Goal: Task Accomplishment & Management: Use online tool/utility

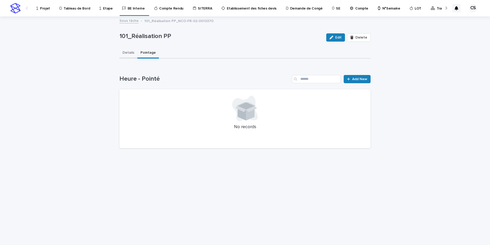
click at [129, 54] on button "Details" at bounding box center [128, 53] width 18 height 11
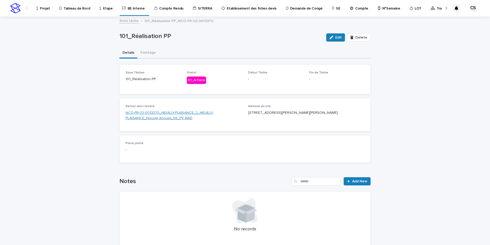
click at [164, 112] on link "NCO-FR-02-0013370_NEUILLY-PLAISANCE_2_NEUILLY-PLAISANCE_Nouvel Accueil_08_PV MAD" at bounding box center [184, 115] width 116 height 11
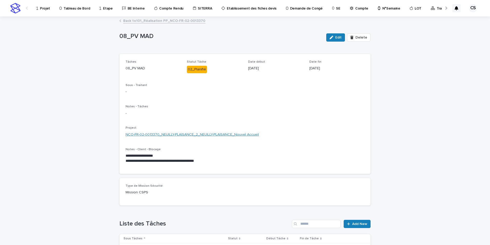
click at [153, 133] on link "NCO-FR-02-0013370_NEUILLY-PLAISANCE_2_NEUILLY-PLAISANCE_Nouvel Accueil" at bounding box center [192, 134] width 133 height 5
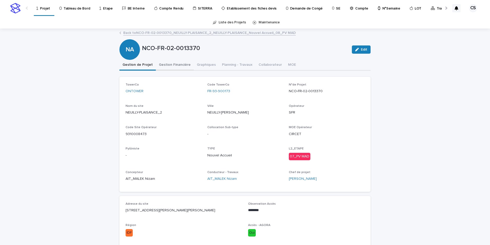
click at [168, 66] on button "Gestion Financière" at bounding box center [175, 65] width 38 height 11
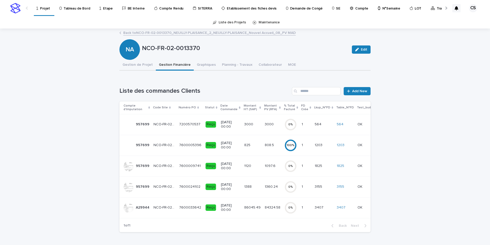
click at [189, 208] on p "7600033642" at bounding box center [190, 206] width 23 height 5
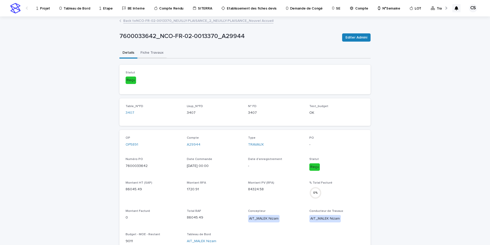
click at [151, 55] on button "Fiche Travaux" at bounding box center [151, 53] width 29 height 11
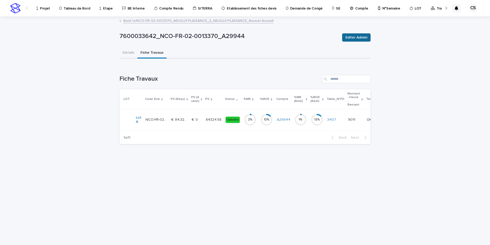
click at [356, 40] on button "Editer Admini" at bounding box center [356, 37] width 28 height 8
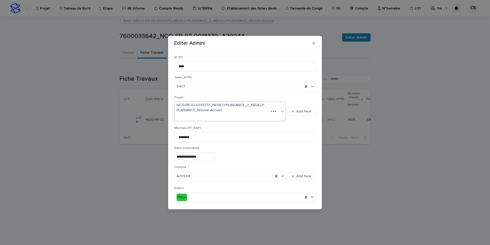
scroll to position [95, 0]
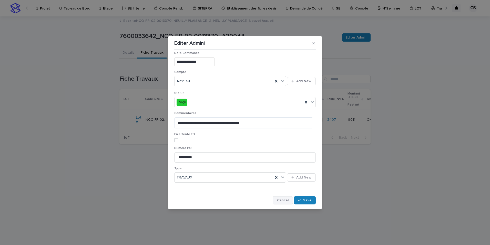
click at [287, 196] on button "Cancel" at bounding box center [283, 200] width 20 height 8
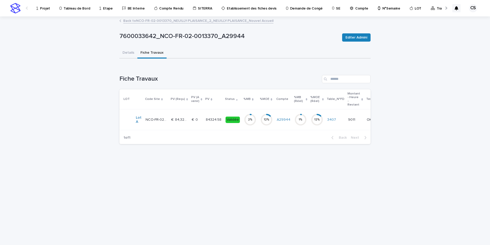
click at [213, 121] on p "84324.58" at bounding box center [214, 118] width 17 height 5
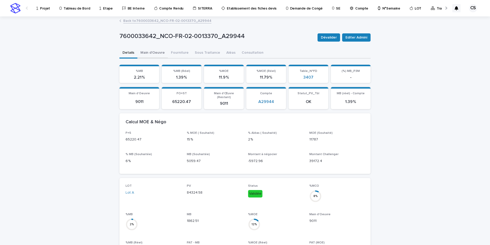
click at [160, 52] on button "Main d'Oeuvre" at bounding box center [152, 53] width 31 height 11
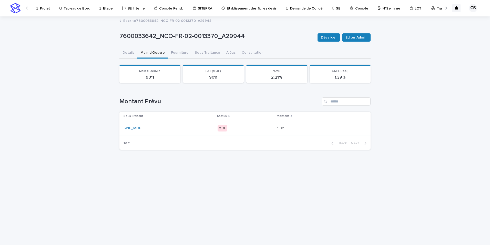
click at [198, 132] on div "SPIE_MOE" at bounding box center [169, 128] width 90 height 8
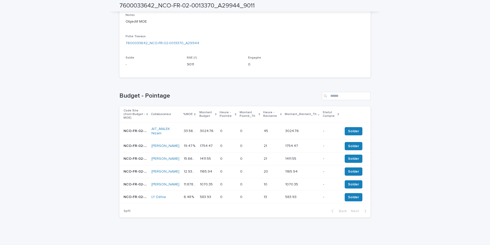
scroll to position [147, 0]
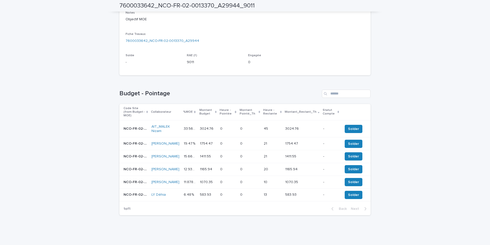
click at [210, 125] on p "3024.76" at bounding box center [207, 127] width 15 height 5
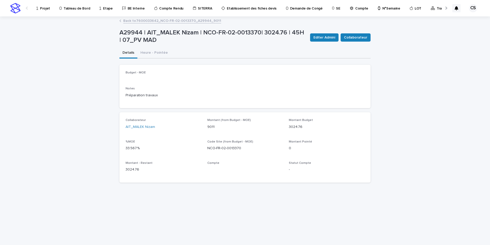
click at [330, 39] on span "Editer Admini" at bounding box center [325, 37] width 22 height 5
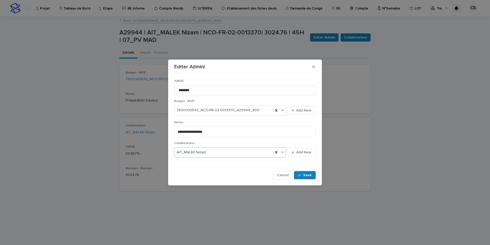
click at [210, 153] on div "AIT_MALEK Nizam" at bounding box center [224, 152] width 99 height 8
click at [276, 152] on icon at bounding box center [276, 152] width 2 height 3
type input "***"
click at [216, 161] on div "[PERSON_NAME]" at bounding box center [231, 161] width 112 height 9
click at [306, 174] on span "Save" at bounding box center [307, 175] width 8 height 4
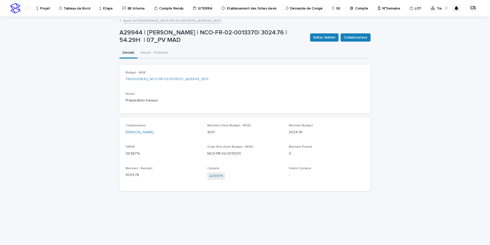
click at [181, 23] on link "Back to 7600033642_NCO-FR-02-0013370_A29944_9011" at bounding box center [172, 20] width 98 height 6
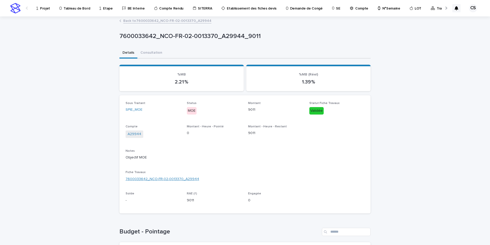
click at [178, 178] on link "7600033642_NCO-FR-02-0013370_A29944" at bounding box center [163, 178] width 74 height 5
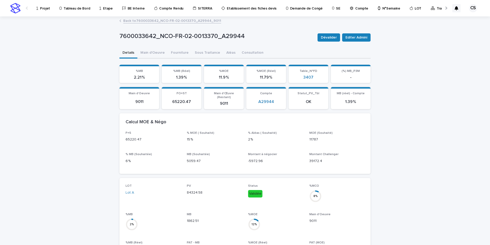
click at [186, 19] on link "Back to 7600033642_NCO-FR-02-0013370_A29944_9011" at bounding box center [172, 20] width 98 height 6
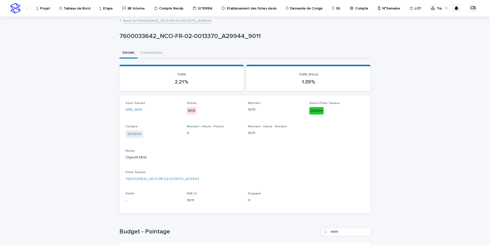
scroll to position [147, 0]
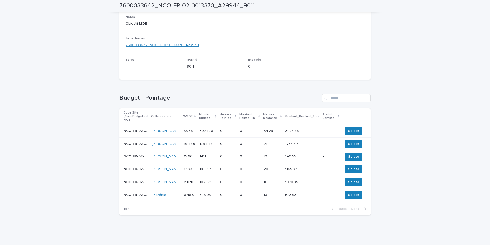
click at [148, 43] on link "7600033642_NCO-FR-02-0013370_A29944" at bounding box center [163, 45] width 74 height 5
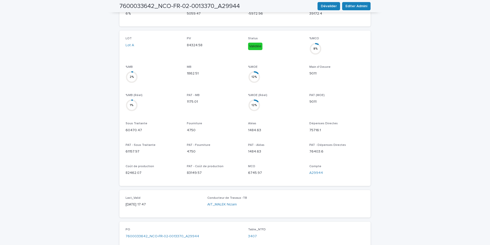
scroll to position [148, 0]
click at [171, 233] on link "7600033642_NCO-FR-02-0013370_A29944" at bounding box center [163, 235] width 74 height 5
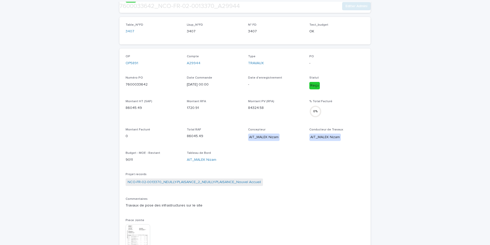
scroll to position [85, 0]
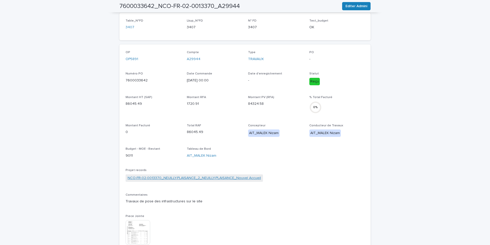
click at [165, 178] on link "NCO-FR-02-0013370_NEUILLY-PLAISANCE_2_NEUILLY-PLAISANCE_Nouvel Accueil" at bounding box center [194, 177] width 133 height 5
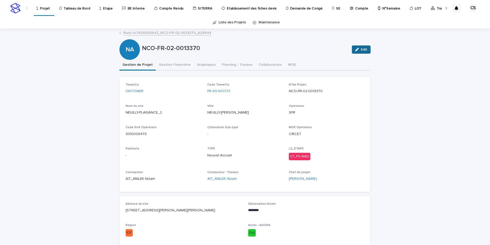
click at [358, 51] on div "button" at bounding box center [358, 50] width 6 height 4
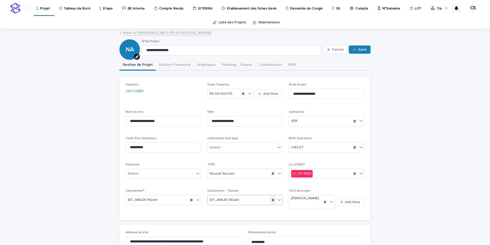
click at [271, 202] on icon at bounding box center [273, 199] width 5 height 5
type input "***"
click at [228, 209] on div "[PERSON_NAME]" at bounding box center [243, 209] width 75 height 9
click at [357, 51] on button "Save" at bounding box center [360, 49] width 22 height 8
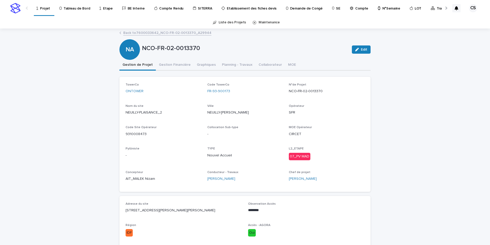
click at [437, 10] on p "Traitement des DA" at bounding box center [452, 5] width 31 height 11
